Goal: Task Accomplishment & Management: Manage account settings

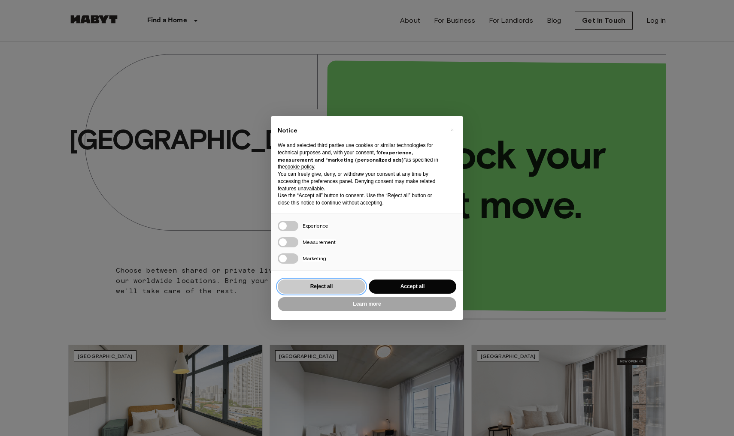
click at [327, 287] on button "Reject all" at bounding box center [322, 287] width 88 height 14
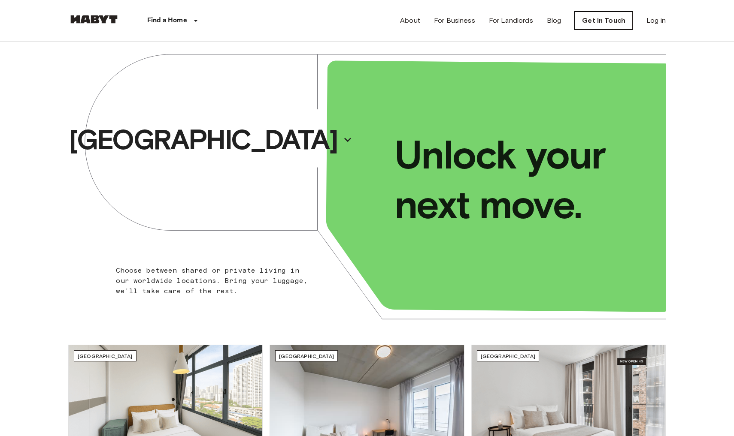
click at [607, 18] on link "Get in Touch" at bounding box center [603, 21] width 58 height 18
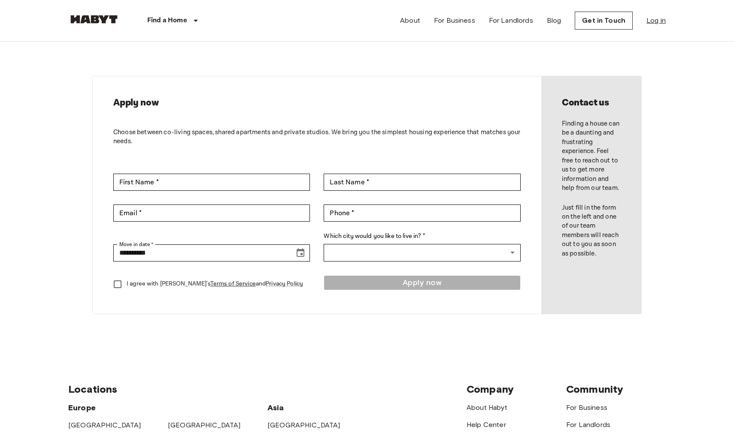
click at [650, 18] on link "Log in" at bounding box center [655, 20] width 19 height 10
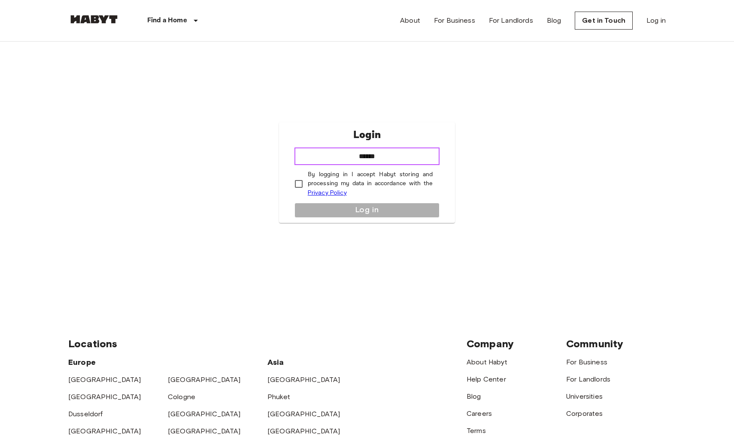
type input "*******"
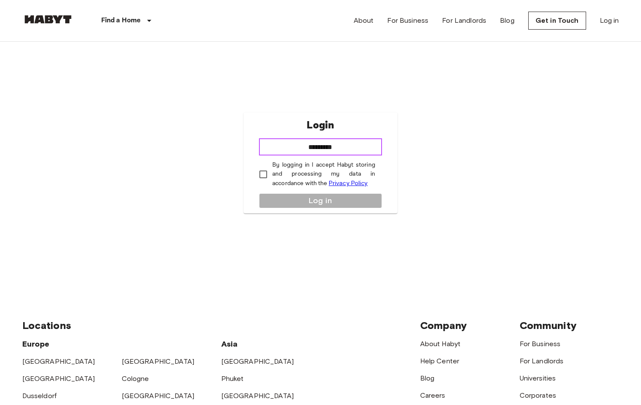
type input "**********"
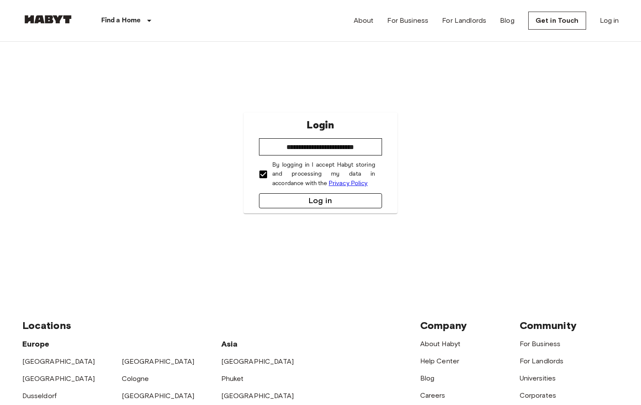
click at [317, 198] on button "Log in" at bounding box center [320, 200] width 123 height 15
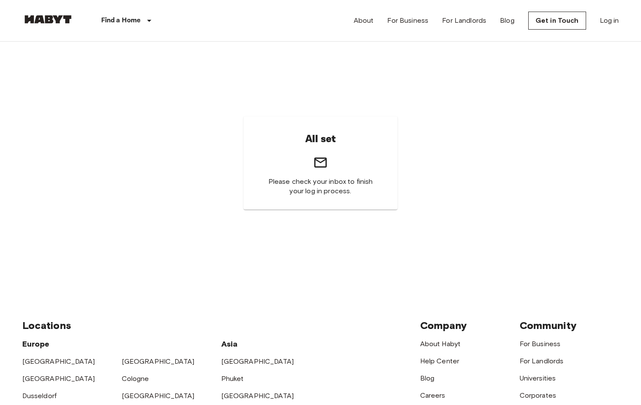
click at [609, 29] on div "About For Business For Landlords Blog Get in Touch Log in" at bounding box center [487, 20] width 266 height 41
click at [604, 17] on link "Log in" at bounding box center [609, 20] width 19 height 10
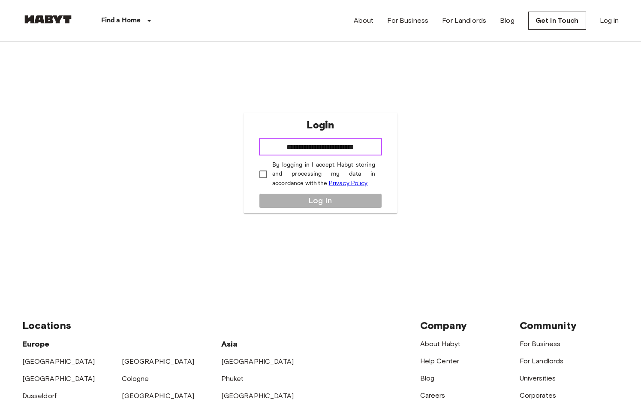
type input "**********"
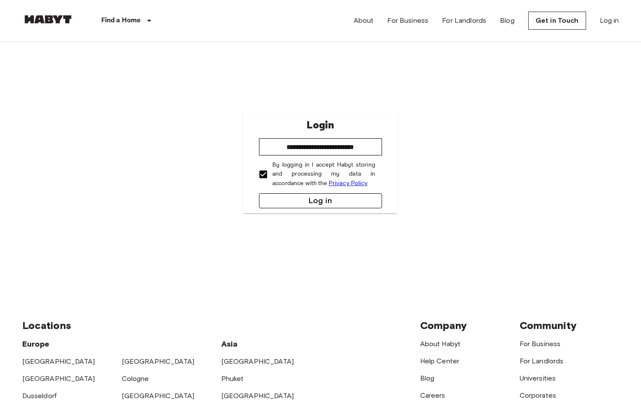
click at [299, 201] on button "Log in" at bounding box center [320, 200] width 123 height 15
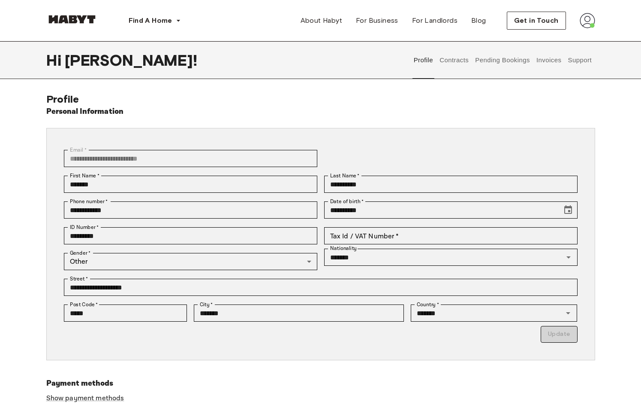
click at [580, 20] on img at bounding box center [587, 20] width 15 height 15
click at [444, 125] on div "**********" at bounding box center [320, 270] width 549 height 354
click at [343, 94] on div "**********" at bounding box center [320, 270] width 549 height 354
click at [599, 51] on div "Hi [PERSON_NAME] ! Profile Contracts Pending Bookings Invoices Support" at bounding box center [321, 60] width 618 height 38
click at [461, 61] on button "Contracts" at bounding box center [454, 60] width 31 height 38
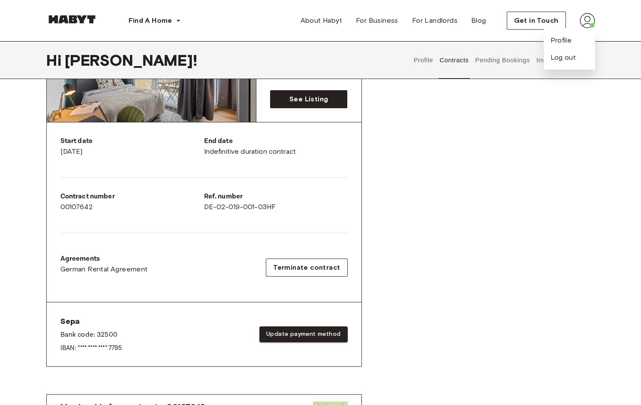
scroll to position [118, 0]
click at [590, 18] on img at bounding box center [587, 20] width 15 height 15
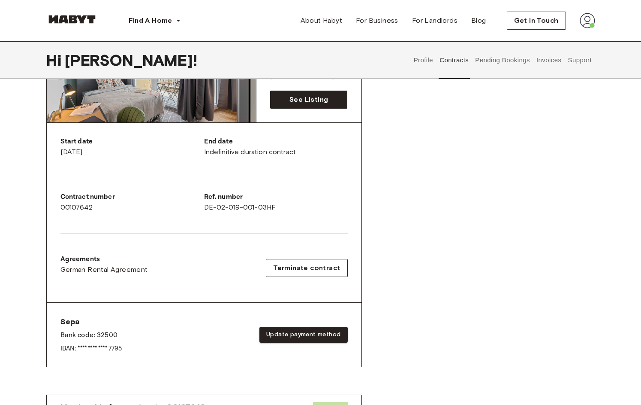
click at [553, 59] on button "Invoices" at bounding box center [548, 60] width 27 height 38
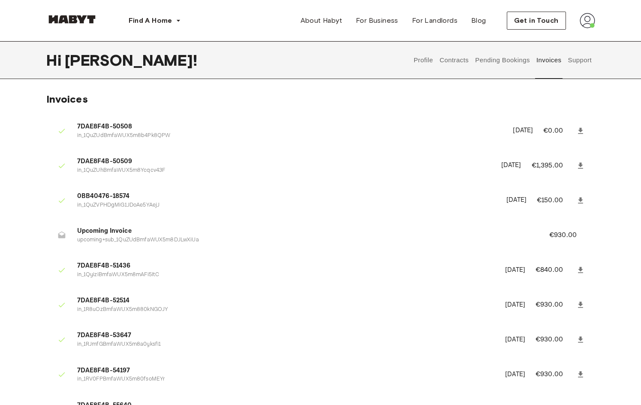
click at [577, 65] on button "Support" at bounding box center [580, 60] width 26 height 38
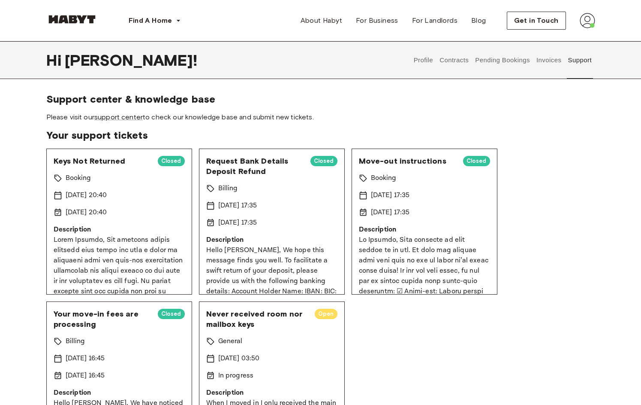
click at [431, 54] on button "Profile" at bounding box center [424, 60] width 22 height 38
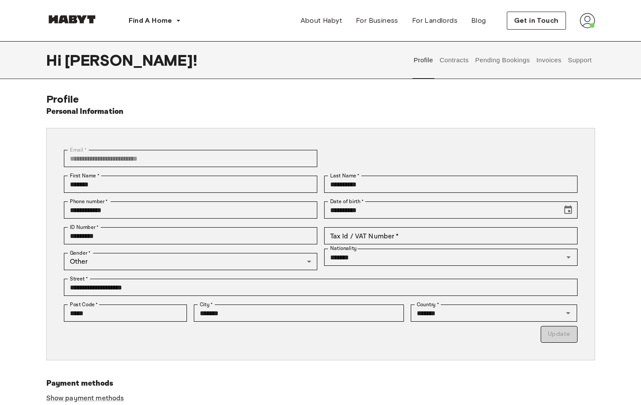
click at [426, 59] on button "Profile" at bounding box center [424, 60] width 22 height 38
click at [405, 229] on input "Tax Id / VAT Number   *" at bounding box center [451, 235] width 254 height 17
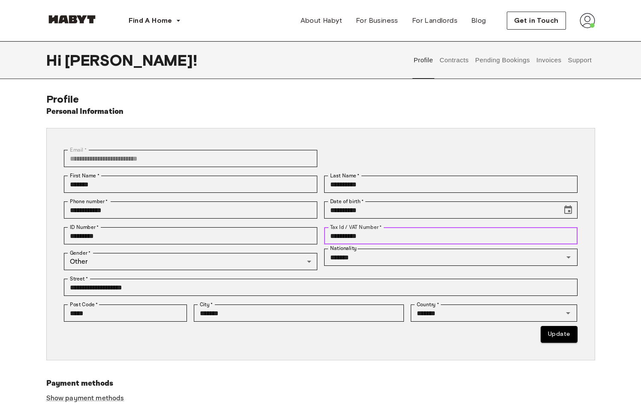
type input "**********"
click at [452, 374] on div "**********" at bounding box center [320, 270] width 549 height 354
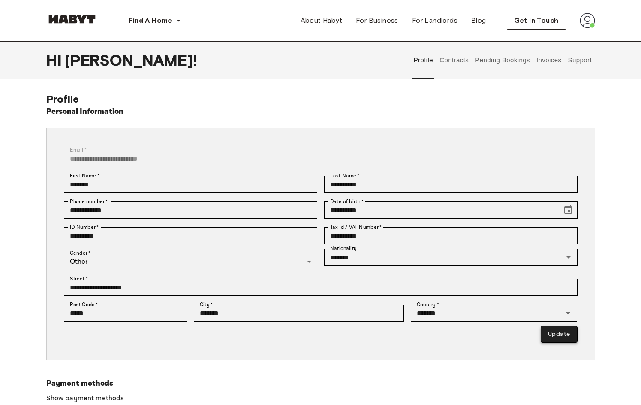
click at [565, 337] on button "Update" at bounding box center [559, 334] width 36 height 17
type input "*********"
click at [337, 19] on span "About Habyt" at bounding box center [322, 20] width 42 height 10
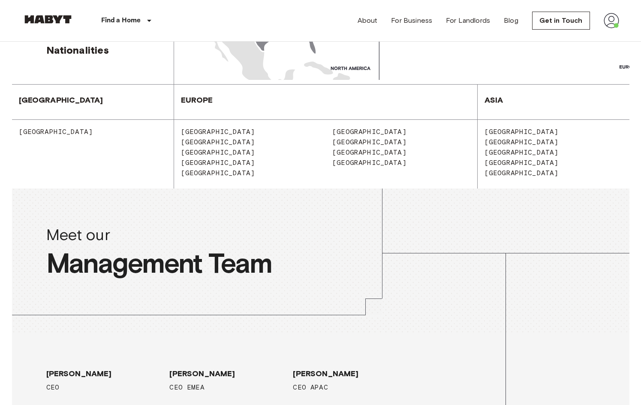
scroll to position [1257, 0]
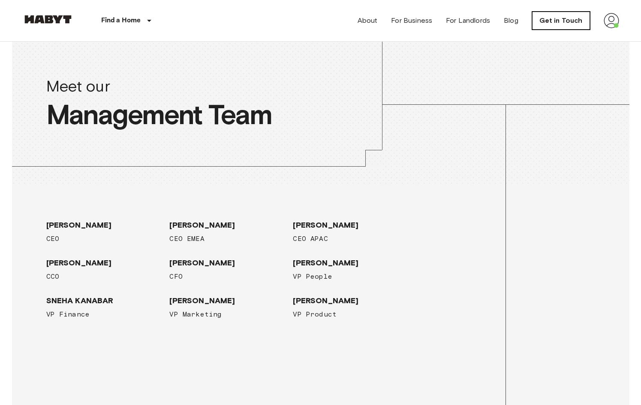
click at [556, 18] on link "Get in Touch" at bounding box center [561, 21] width 58 height 18
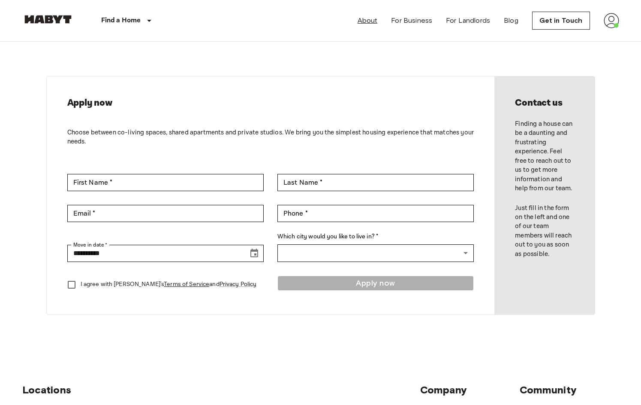
click at [374, 23] on link "About" at bounding box center [368, 20] width 20 height 10
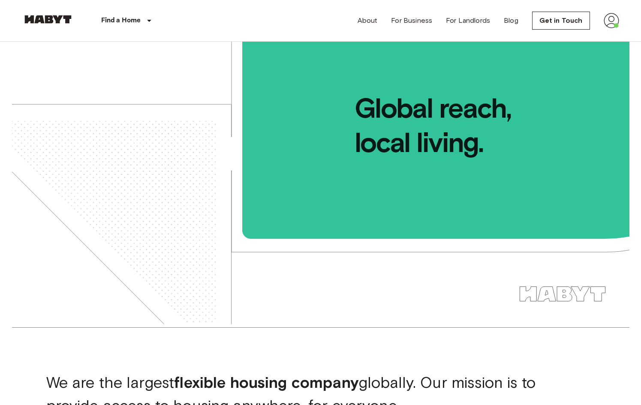
click at [611, 21] on img at bounding box center [611, 20] width 15 height 15
click at [602, 39] on li "Profile" at bounding box center [592, 35] width 86 height 15
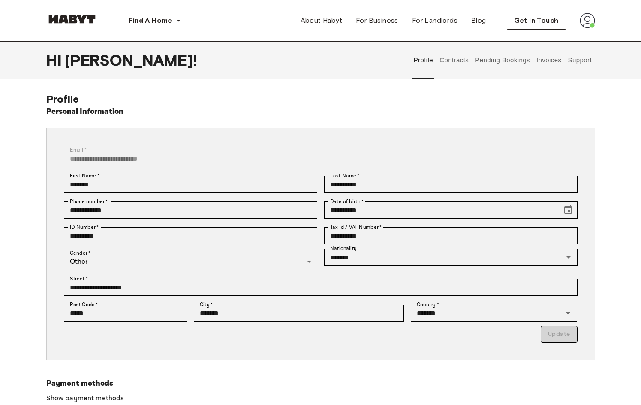
click at [456, 61] on button "Contracts" at bounding box center [454, 60] width 31 height 38
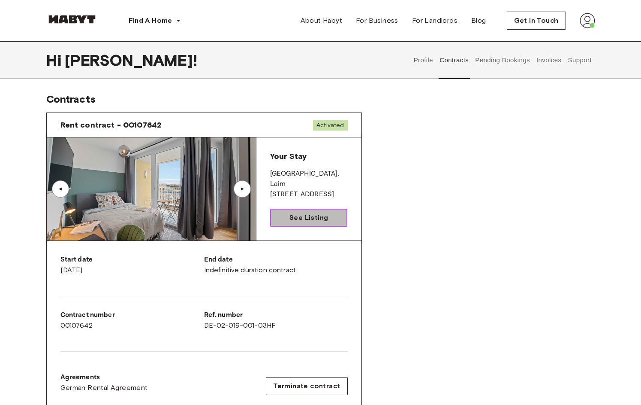
click at [314, 217] on span "See Listing" at bounding box center [309, 217] width 39 height 10
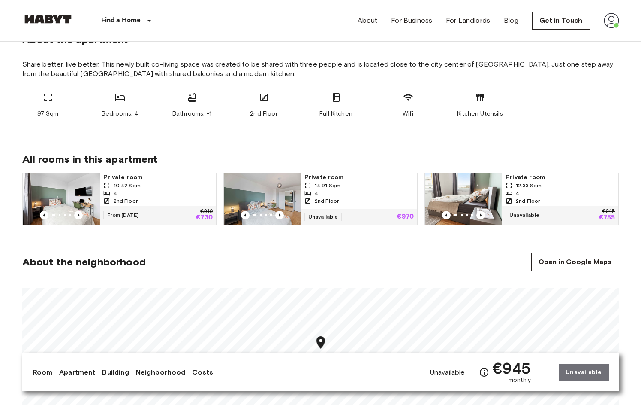
scroll to position [328, 0]
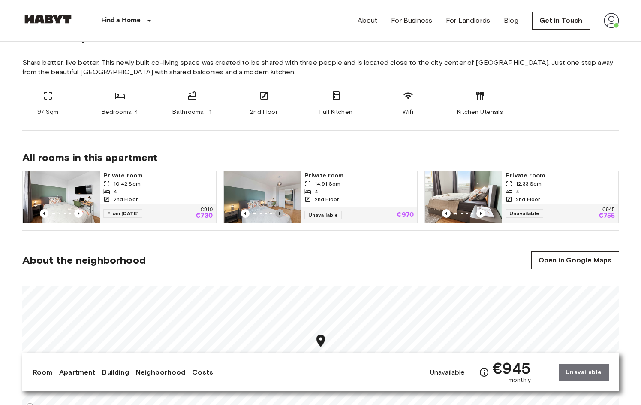
click at [278, 209] on icon "Previous image" at bounding box center [279, 213] width 9 height 9
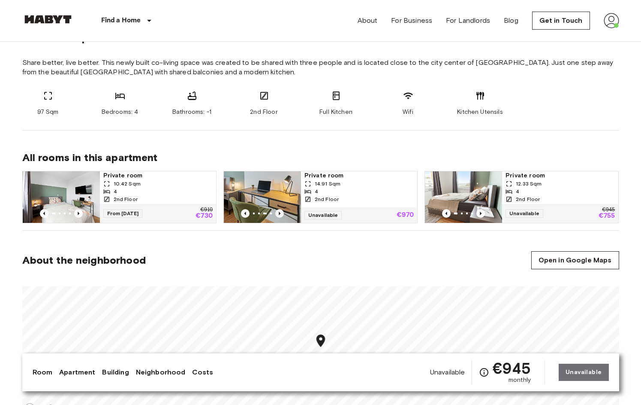
click at [279, 210] on icon "Previous image" at bounding box center [279, 213] width 9 height 9
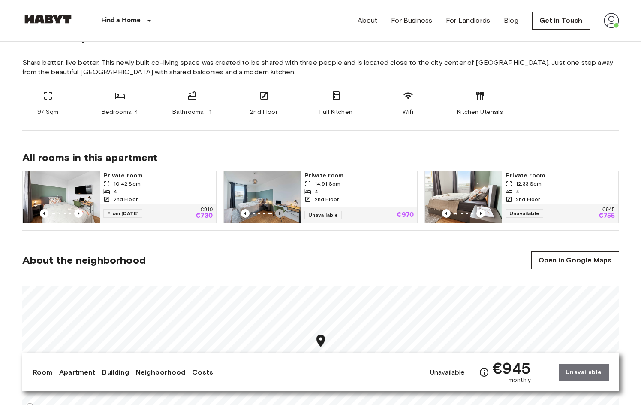
click at [279, 210] on icon "Previous image" at bounding box center [279, 213] width 9 height 9
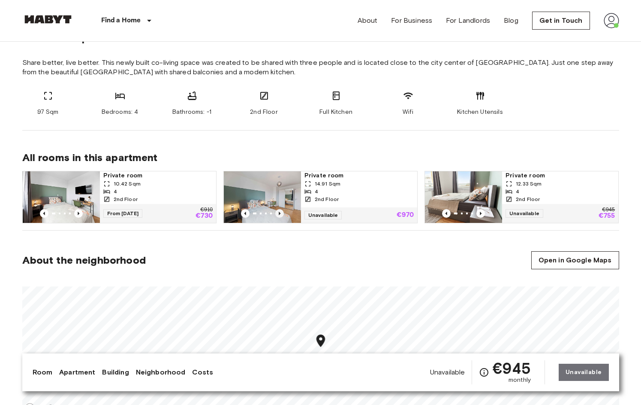
click at [279, 210] on icon "Previous image" at bounding box center [279, 213] width 9 height 9
click at [247, 211] on icon "Previous image" at bounding box center [245, 213] width 9 height 9
click at [280, 212] on icon "Previous image" at bounding box center [280, 212] width 2 height 3
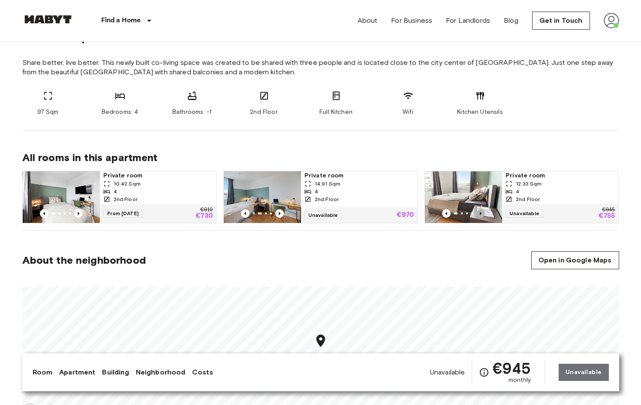
click at [479, 211] on icon "Previous image" at bounding box center [481, 213] width 9 height 9
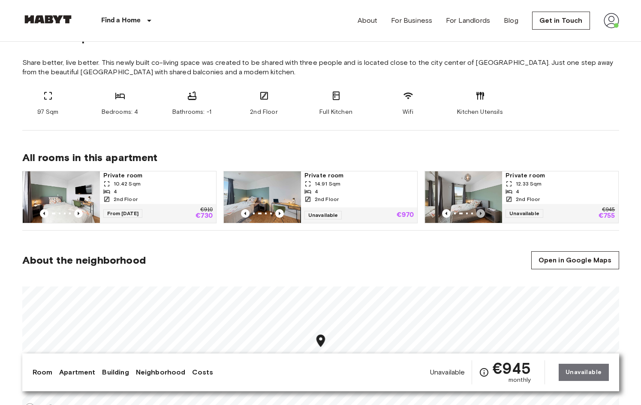
click at [479, 211] on icon "Previous image" at bounding box center [481, 213] width 9 height 9
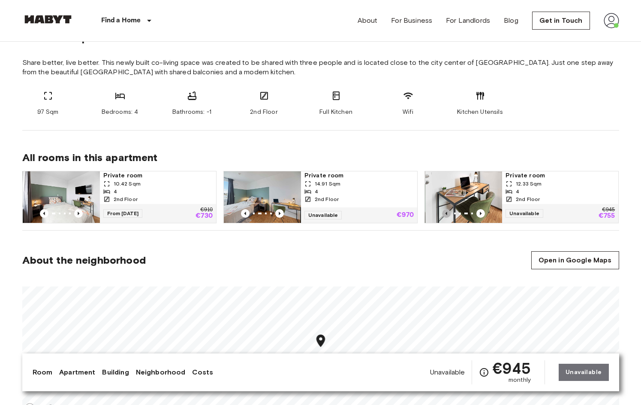
click at [443, 211] on icon "Previous image" at bounding box center [446, 213] width 9 height 9
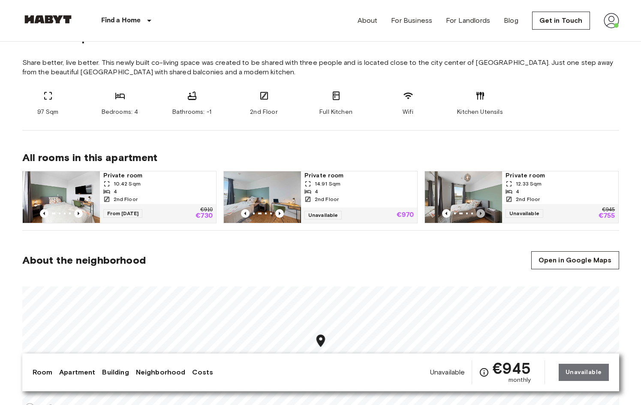
click at [481, 211] on icon "Previous image" at bounding box center [481, 213] width 9 height 9
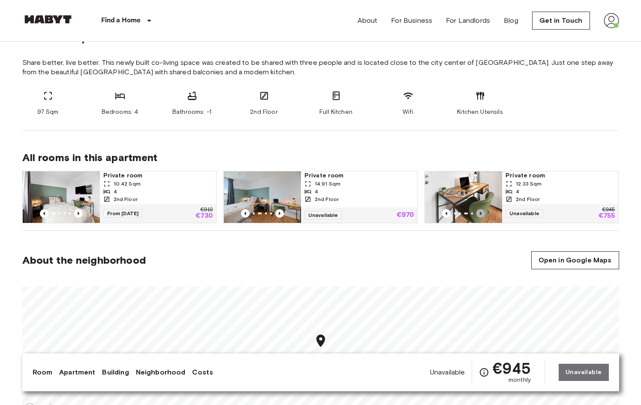
click at [481, 211] on icon "Previous image" at bounding box center [481, 213] width 9 height 9
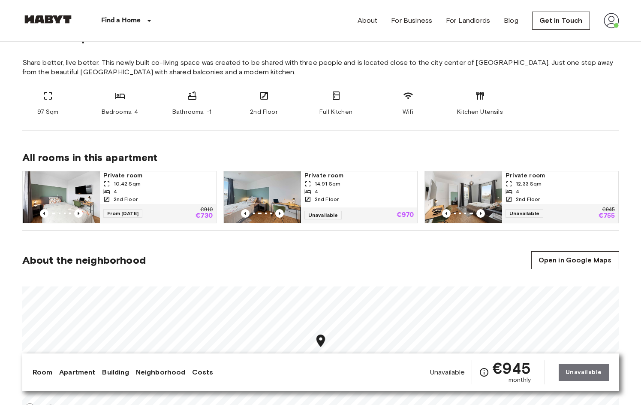
click at [536, 175] on span "Private room" at bounding box center [560, 175] width 109 height 9
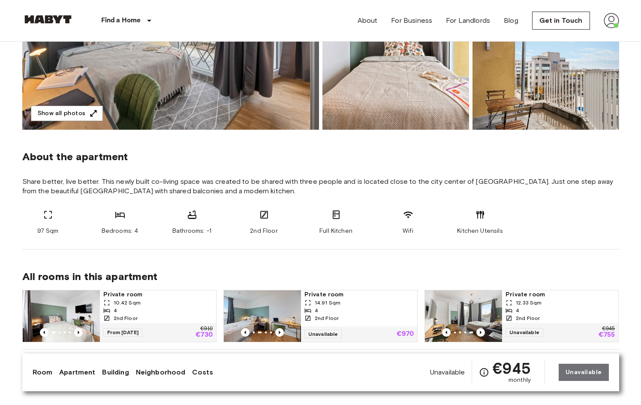
scroll to position [208, 0]
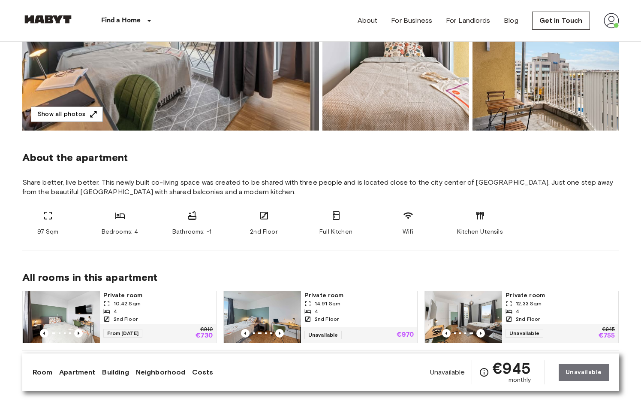
click at [208, 231] on span "Bathrooms: -1" at bounding box center [191, 231] width 39 height 9
click at [210, 234] on span "Bathrooms: -1" at bounding box center [191, 231] width 39 height 9
click at [231, 251] on div "All rooms in this apartment Private room 10.42 Sqm 4 2nd Floor From [DATE] €910…" at bounding box center [320, 300] width 597 height 100
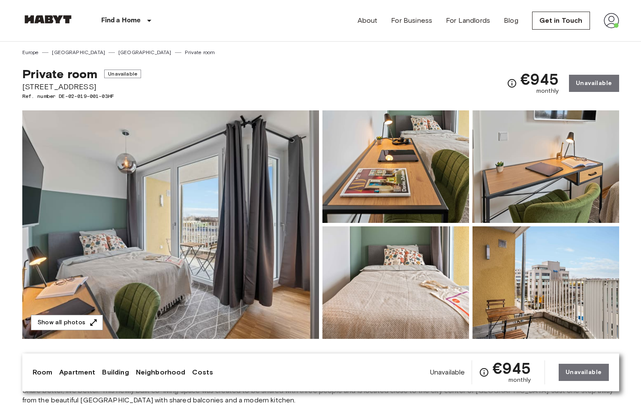
scroll to position [0, 0]
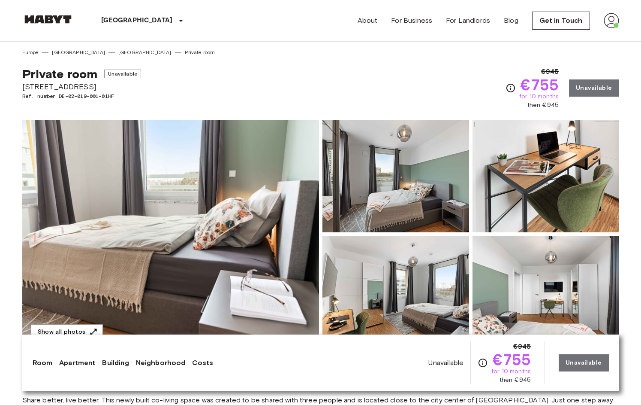
drag, startPoint x: 0, startPoint y: 0, endPoint x: 417, endPoint y: 173, distance: 451.0
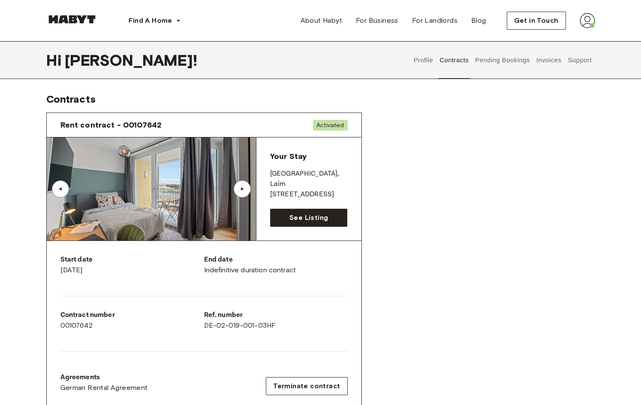
click at [579, 66] on button "Support" at bounding box center [580, 60] width 26 height 38
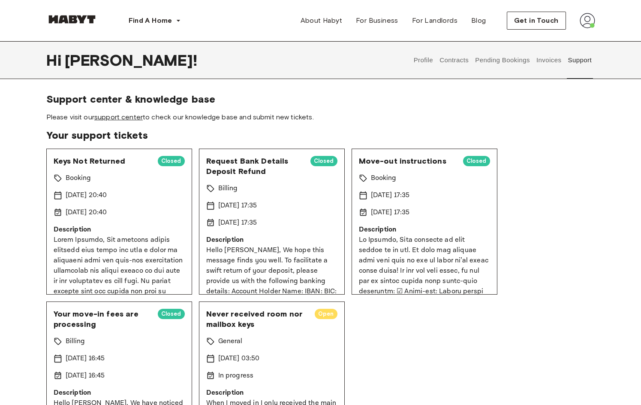
click at [117, 119] on link "support center" at bounding box center [118, 117] width 48 height 8
